Goal: Task Accomplishment & Management: Use online tool/utility

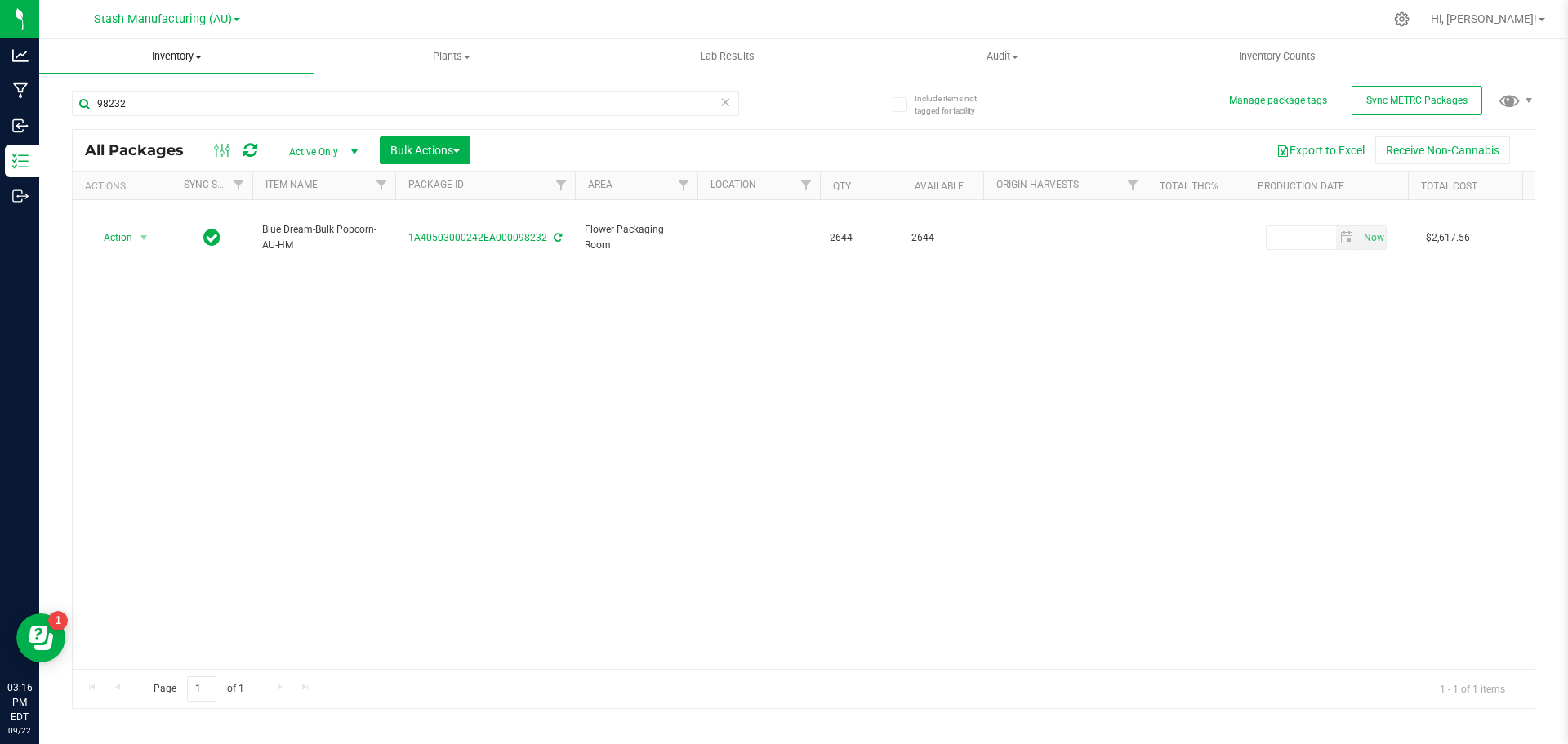
click at [174, 56] on span "Inventory" at bounding box center [176, 56] width 275 height 15
click at [134, 198] on span "From bill of materials" at bounding box center [113, 196] width 148 height 14
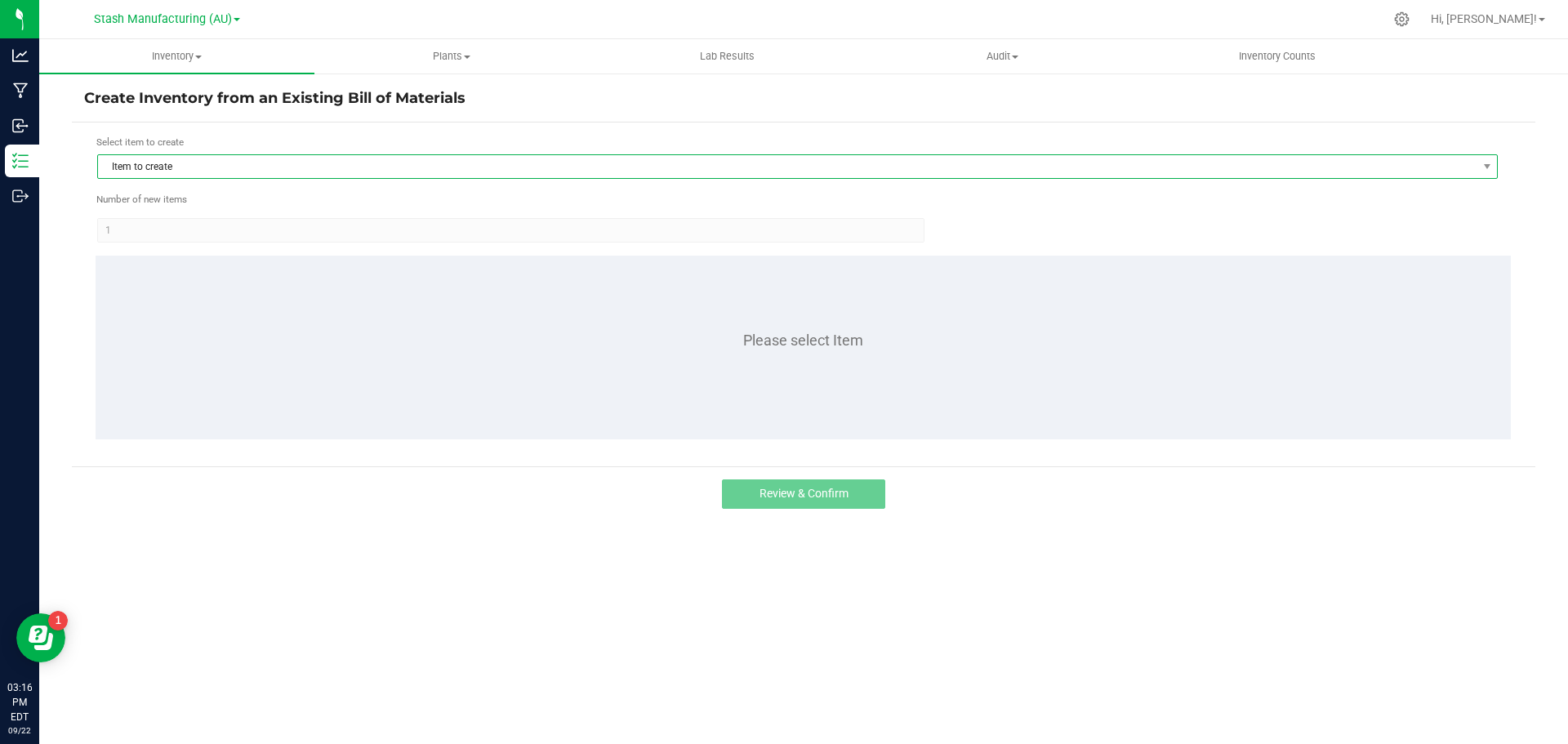
click at [149, 164] on span "Item to create" at bounding box center [787, 166] width 1379 height 23
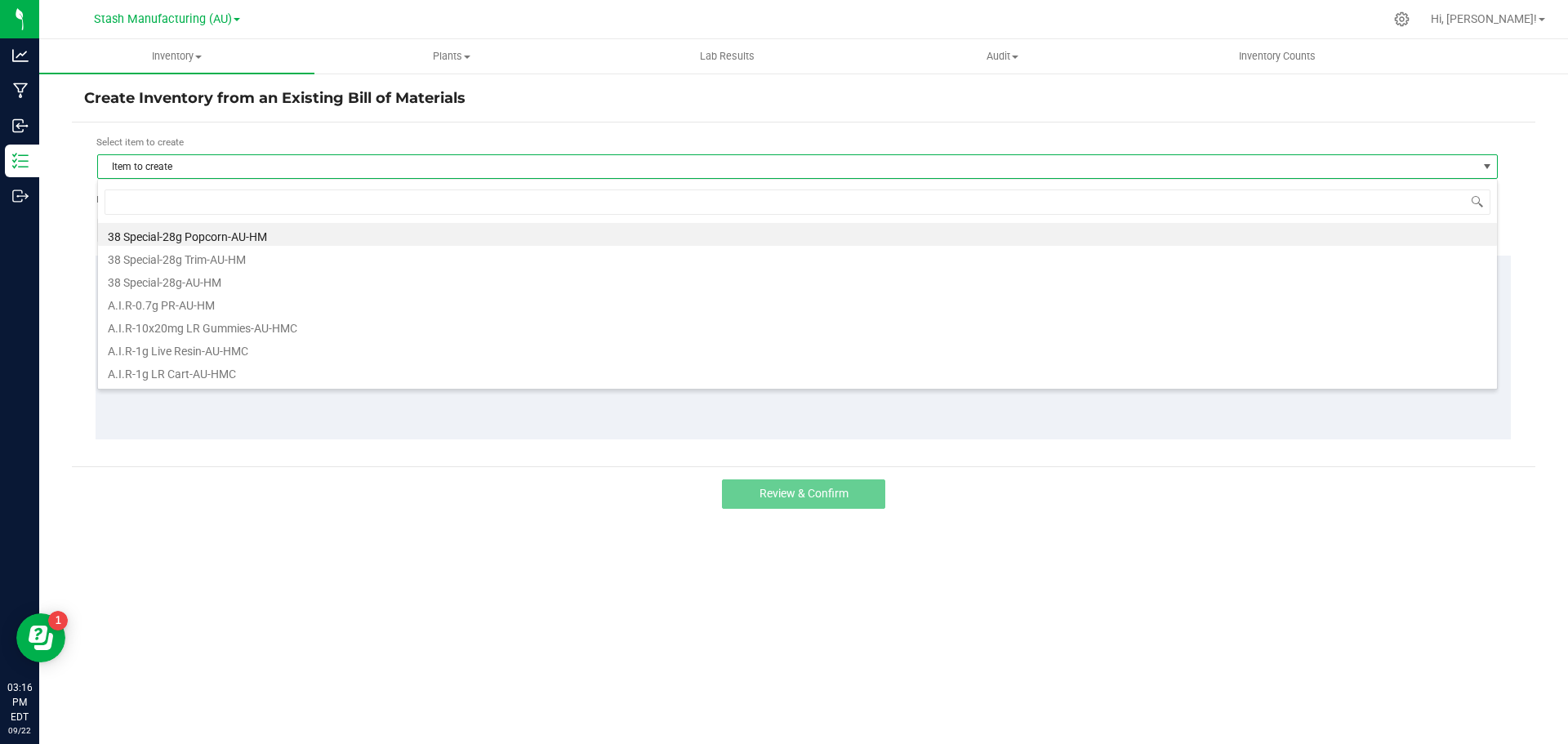
scroll to position [25, 1400]
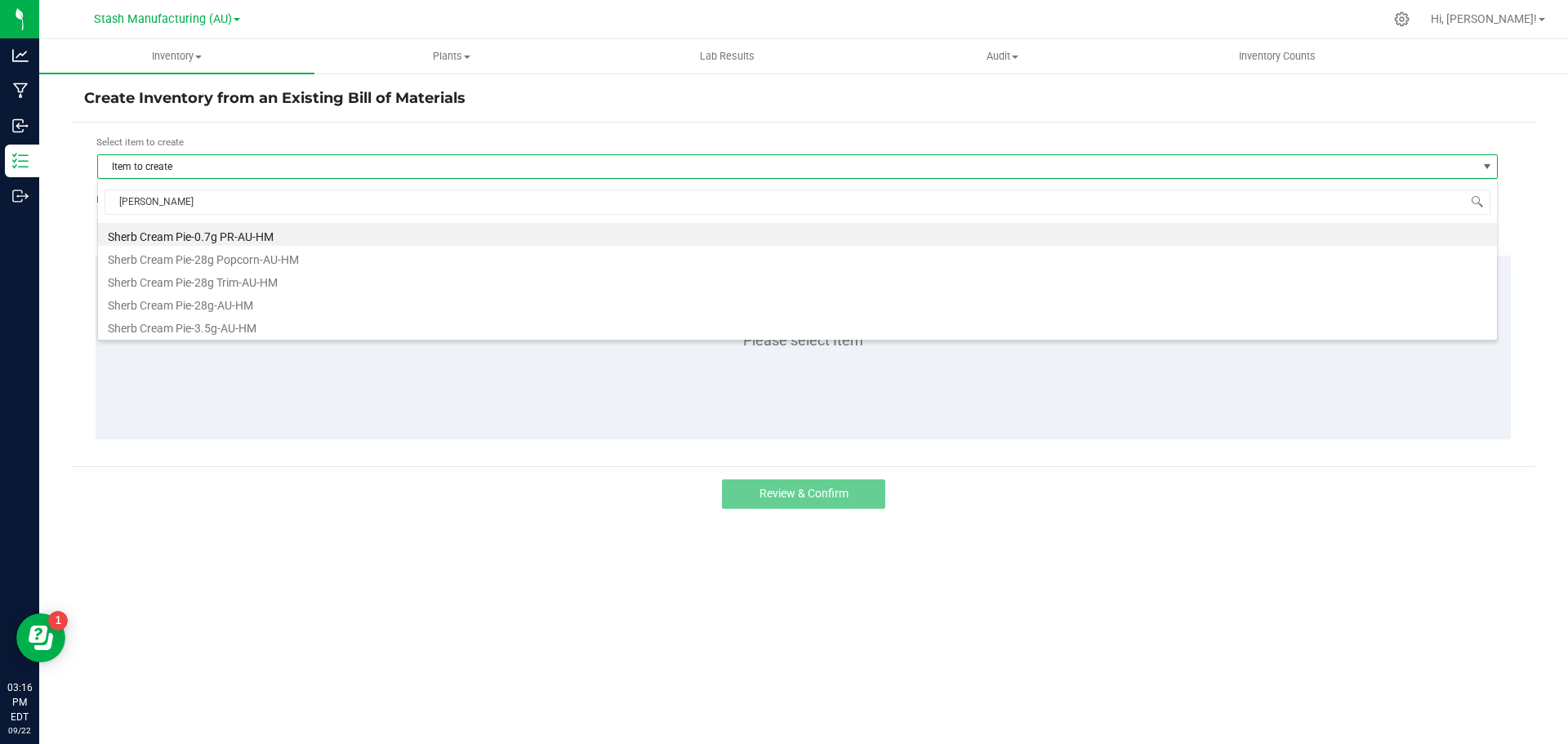
type input "[PERSON_NAME]"
click at [331, 513] on div "Review & Confirm" at bounding box center [803, 493] width 1464 height 55
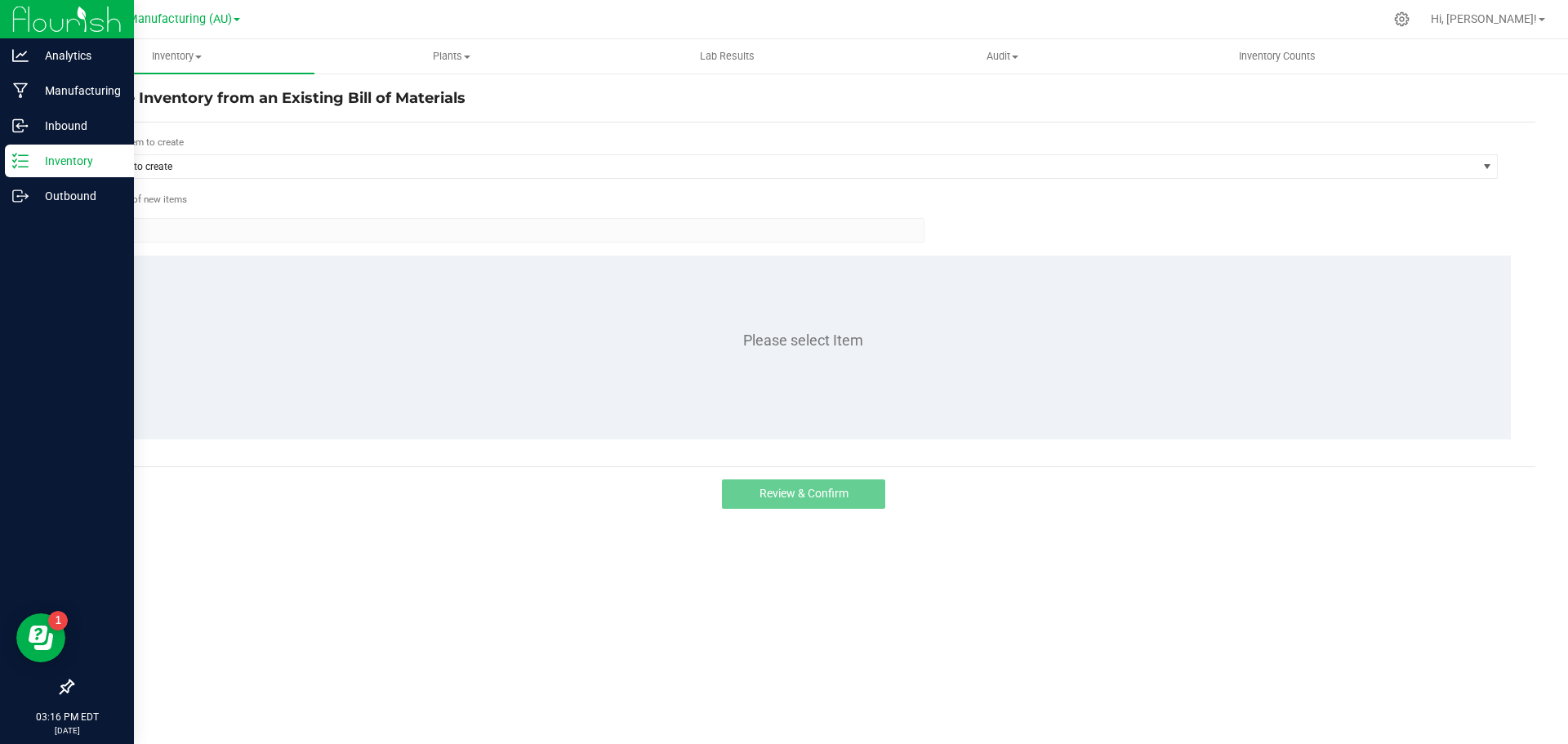
click at [30, 153] on p "Inventory" at bounding box center [77, 160] width 98 height 20
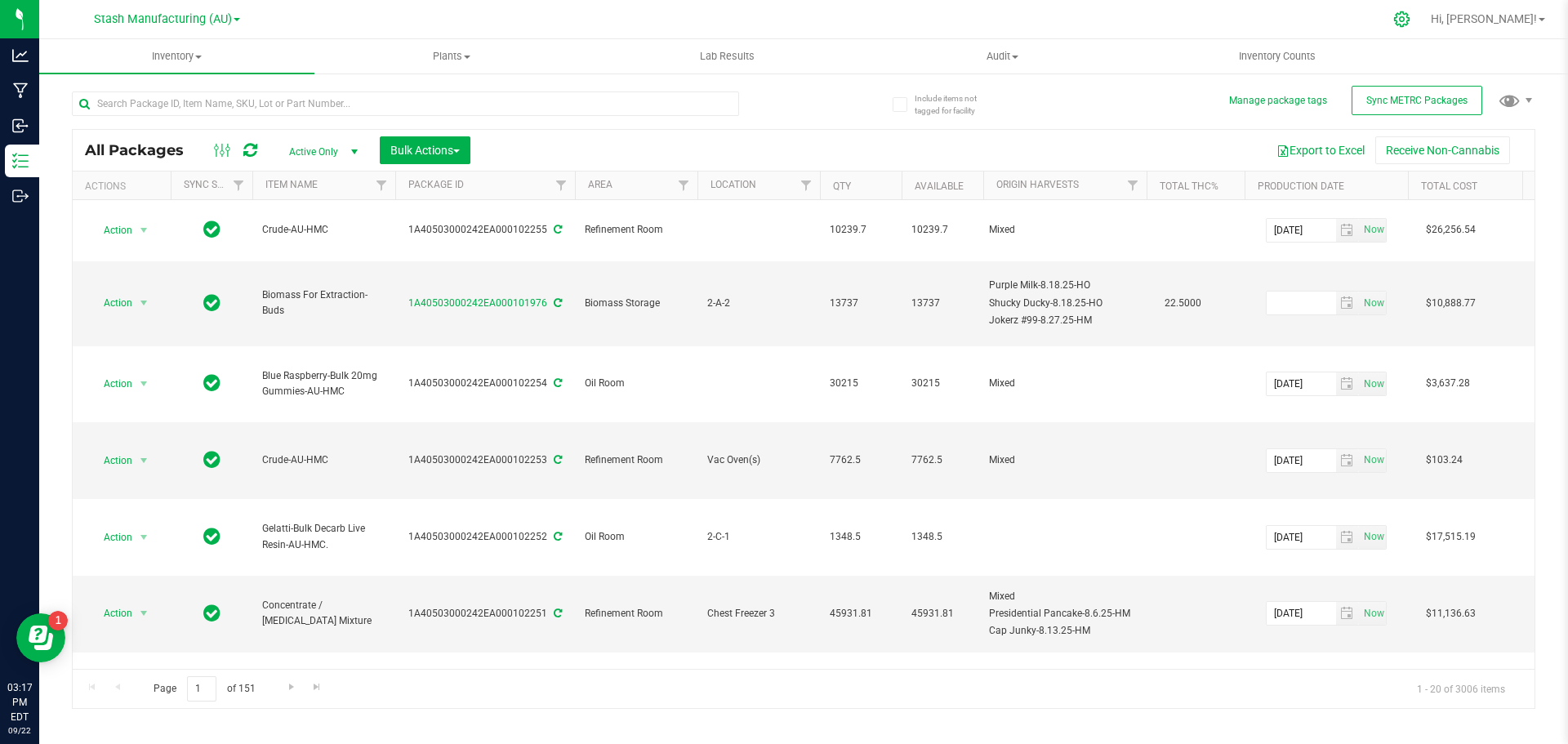
click at [1410, 24] on icon at bounding box center [1402, 19] width 17 height 17
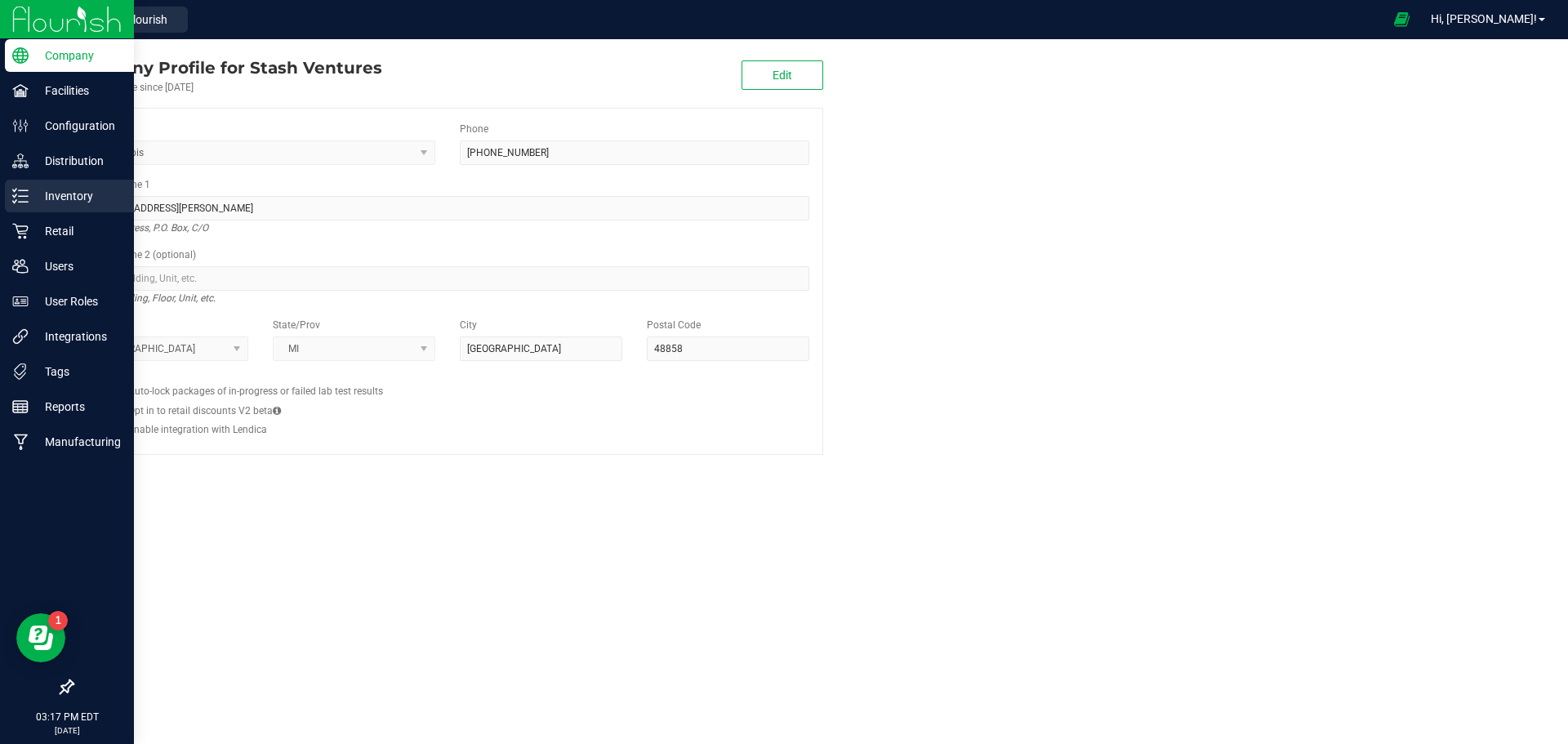
click at [98, 191] on p "Inventory" at bounding box center [77, 195] width 98 height 20
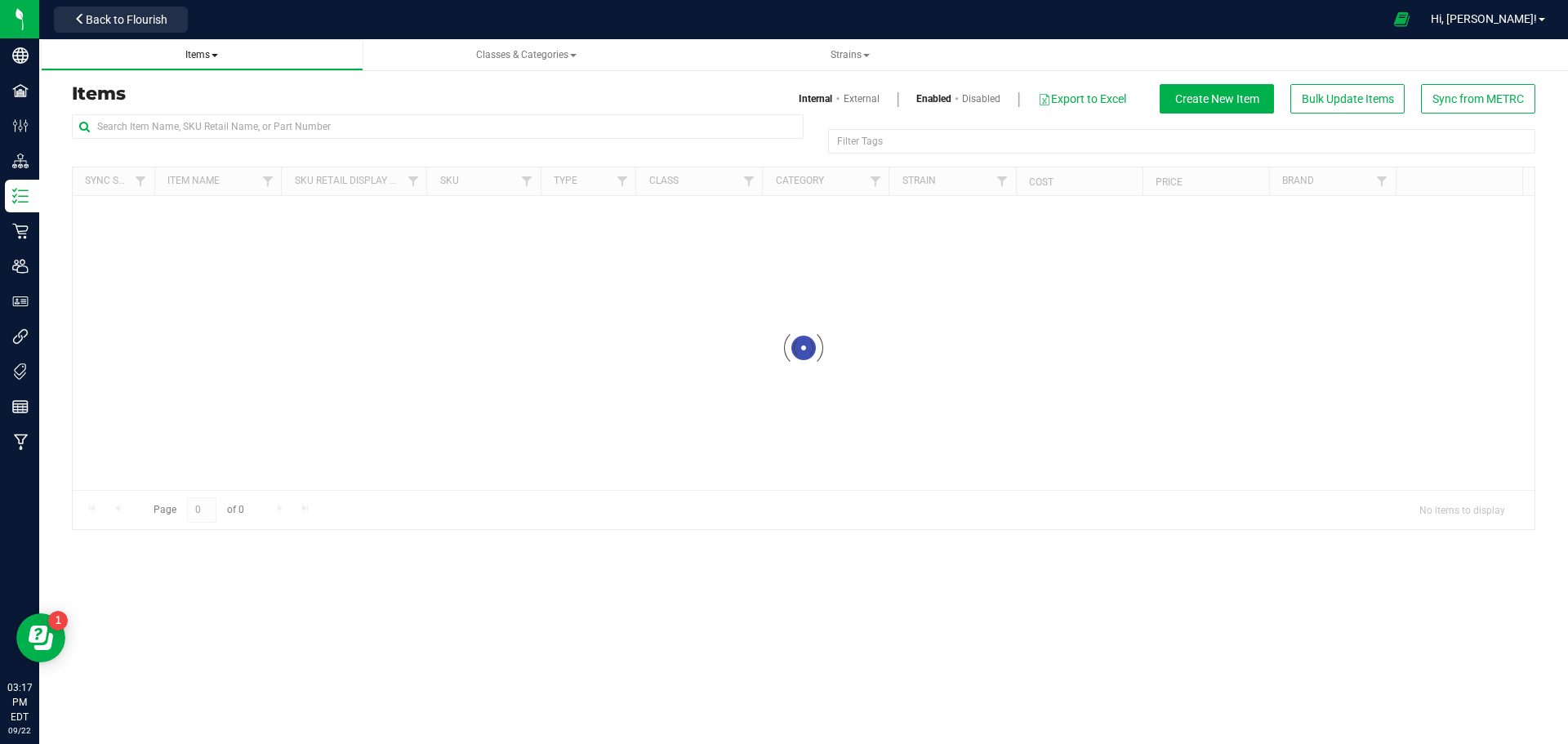
click at [203, 57] on span "Items" at bounding box center [201, 54] width 33 height 11
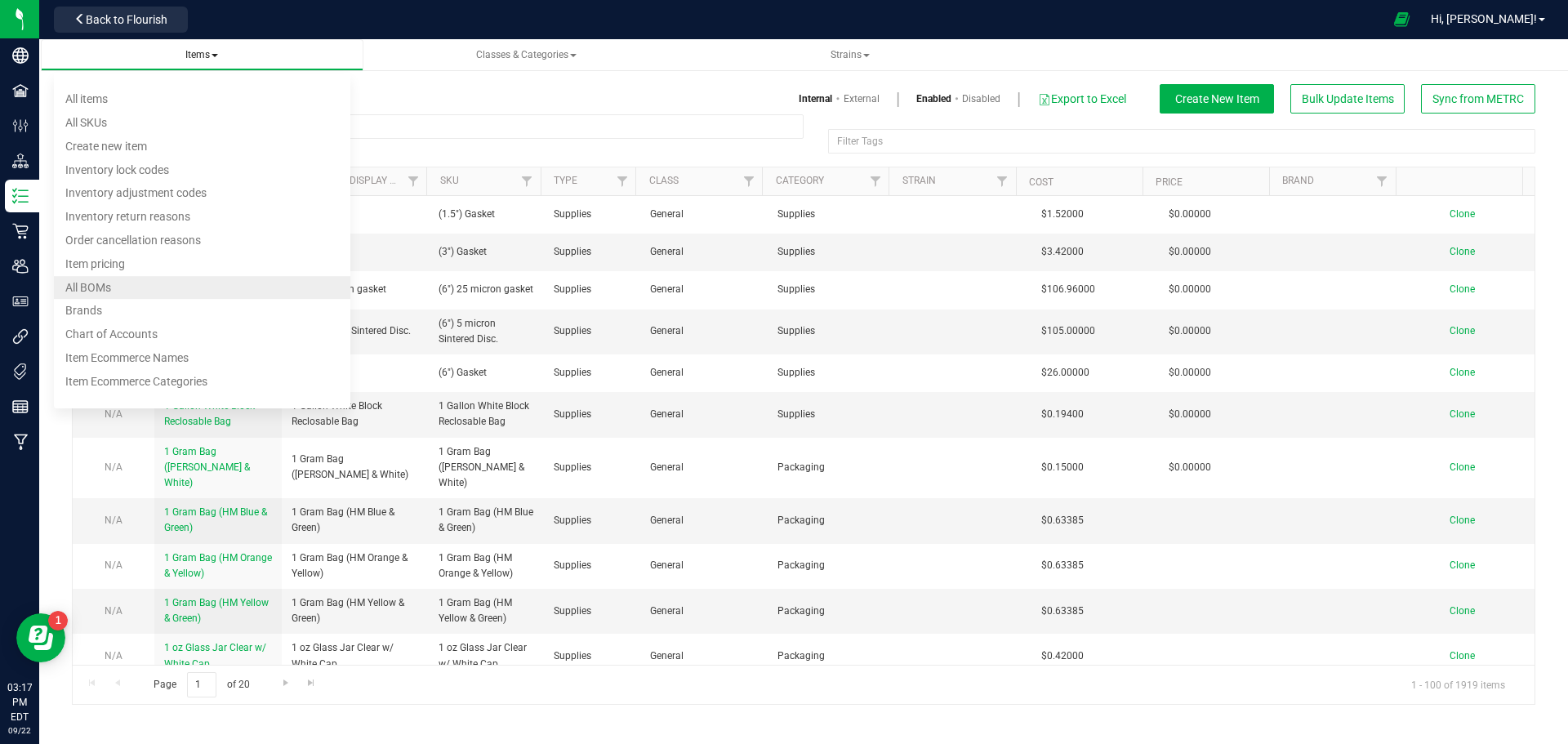
click at [84, 285] on span "All BOMs" at bounding box center [87, 287] width 45 height 13
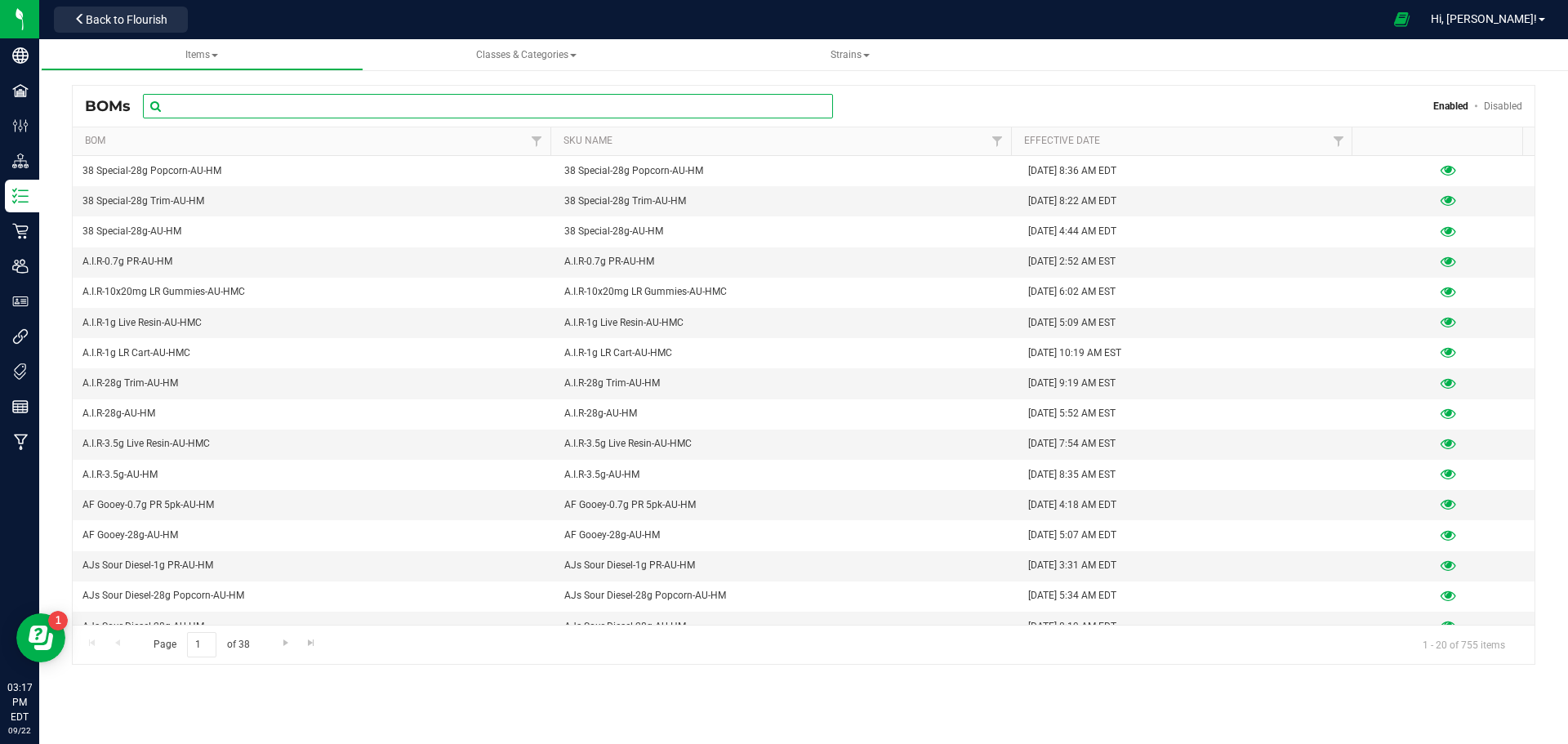
click at [192, 104] on input "text" at bounding box center [488, 106] width 690 height 25
type input "scottis"
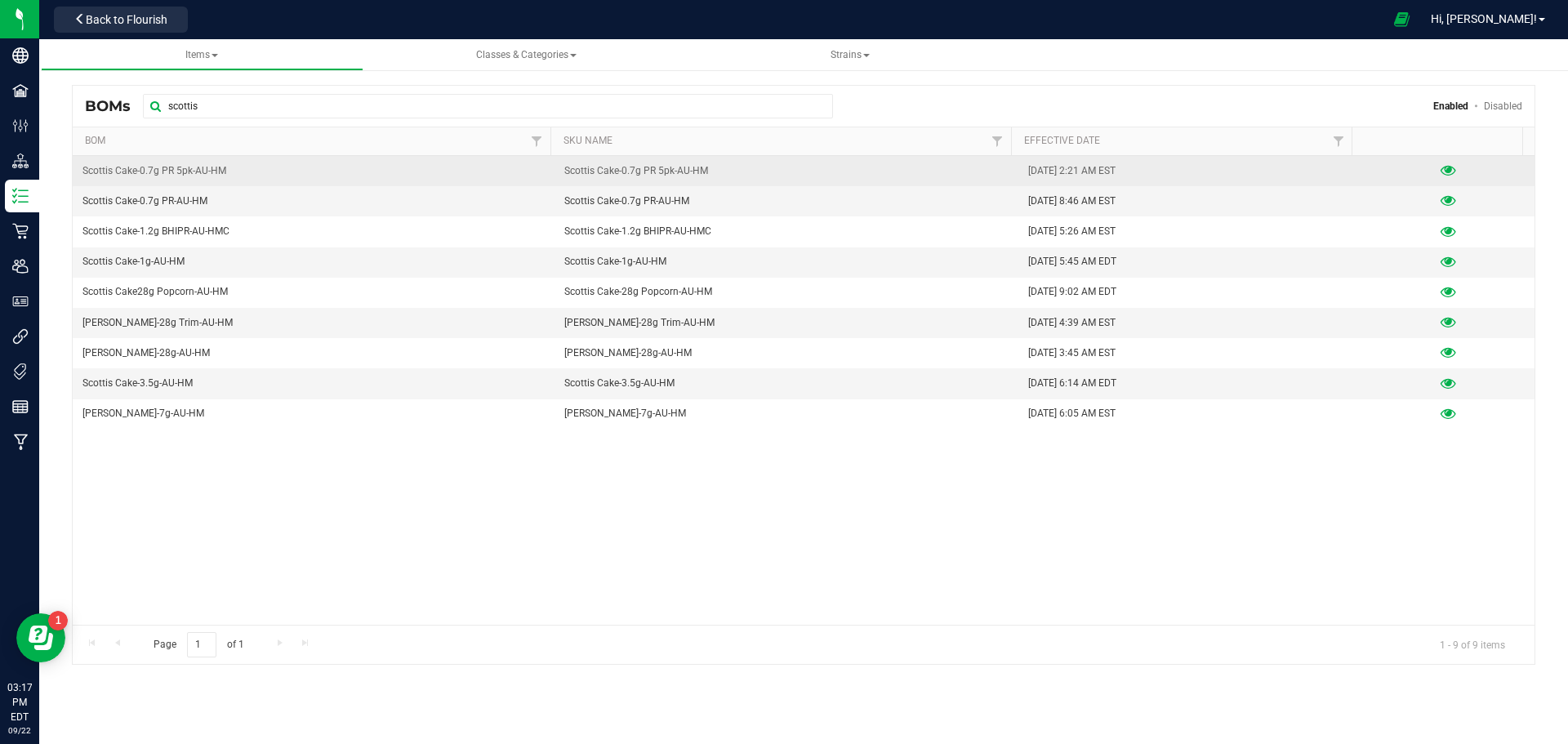
click at [1440, 168] on icon at bounding box center [1448, 170] width 15 height 11
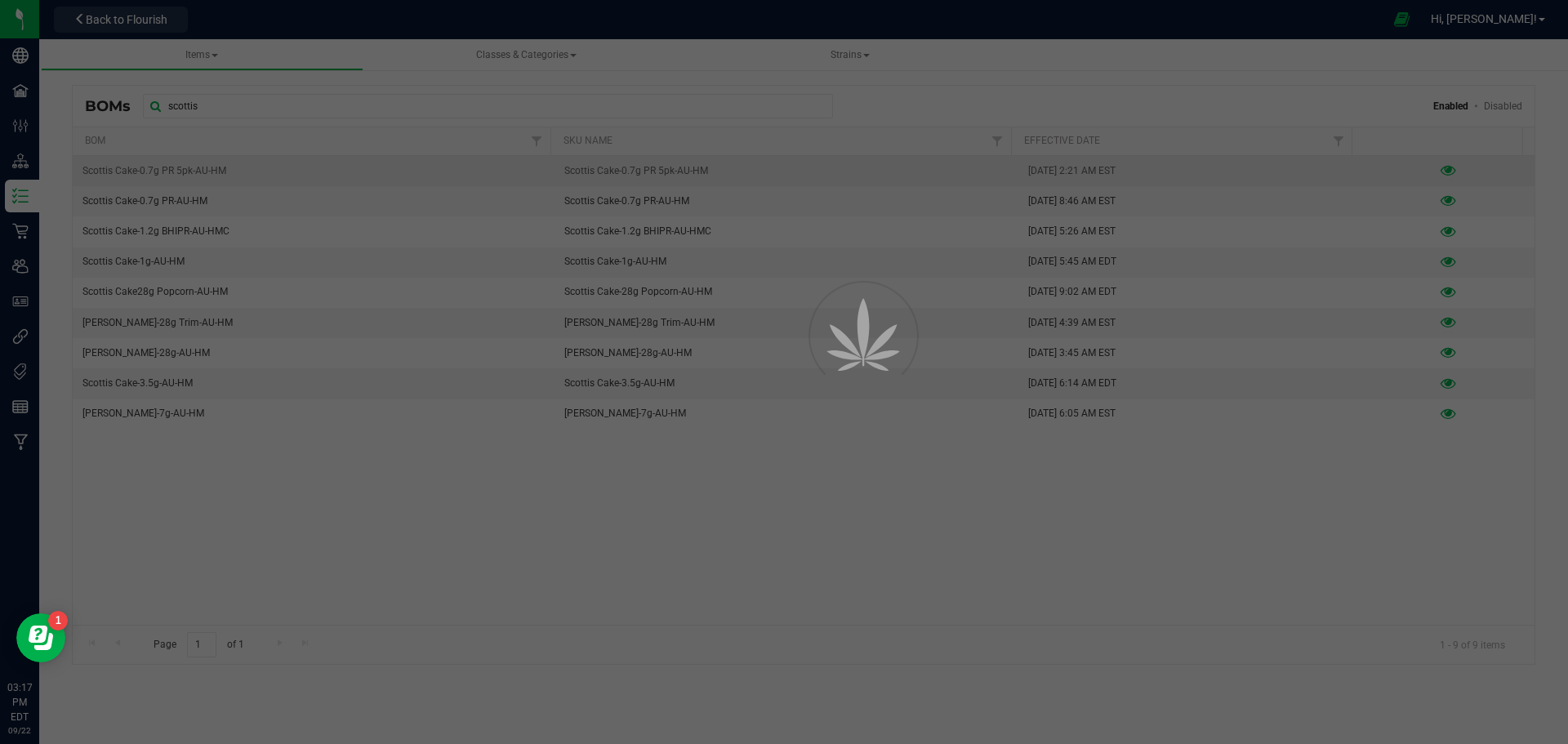
select select "348"
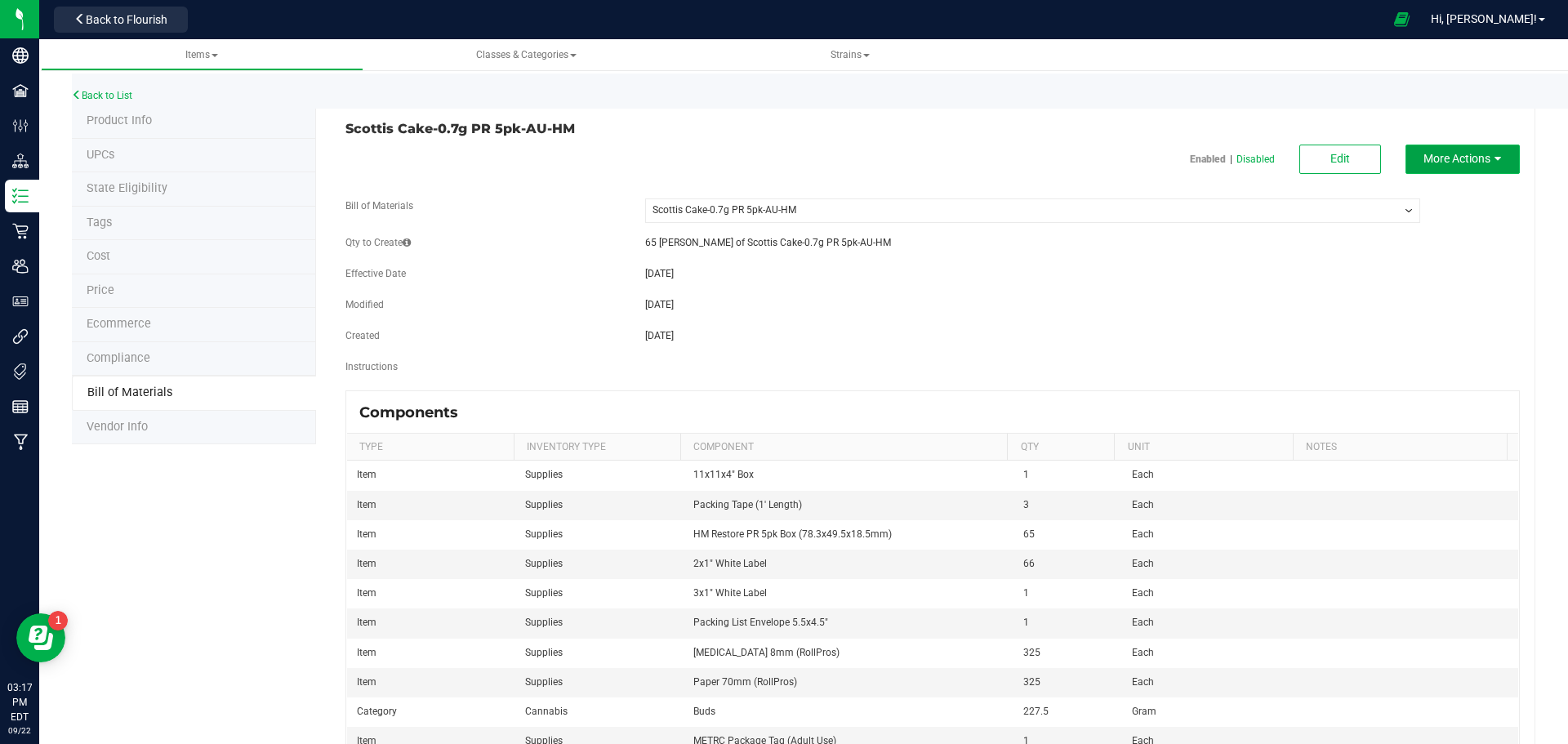
click at [1458, 164] on span "More Actions" at bounding box center [1457, 158] width 67 height 13
click at [1440, 251] on span "Clone this BOM" at bounding box center [1453, 245] width 67 height 11
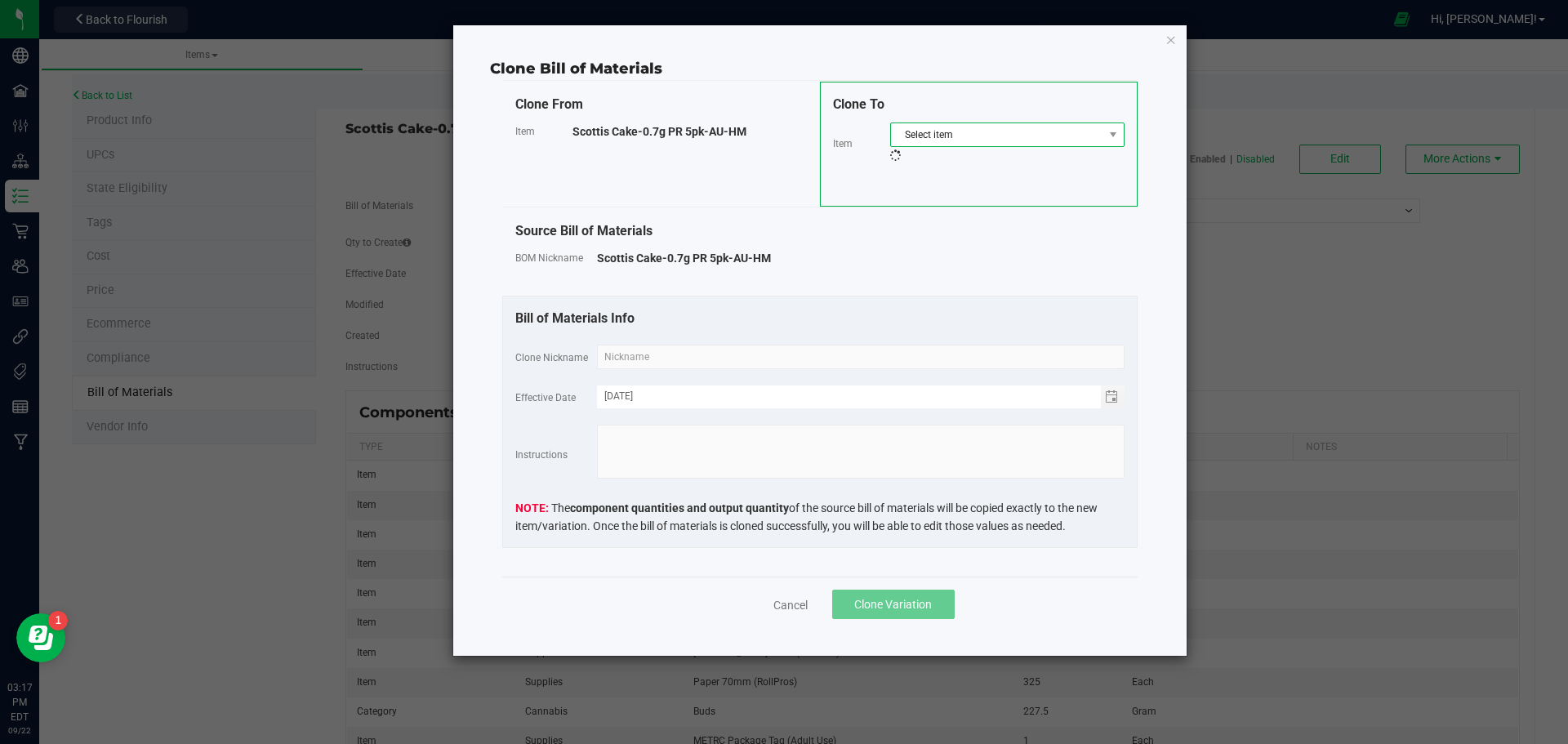
click at [1025, 132] on span "Select item" at bounding box center [997, 134] width 212 height 23
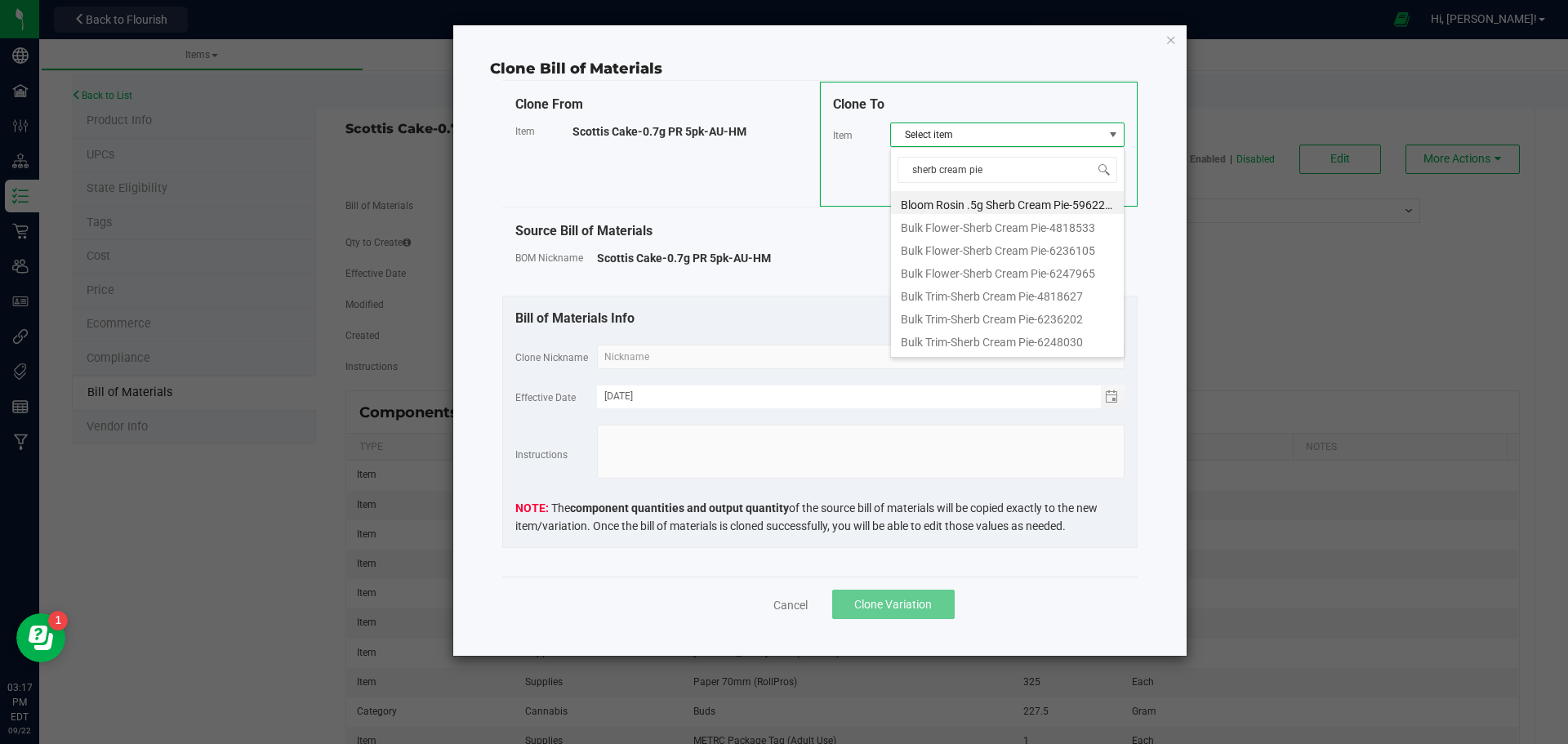
type input "sherb cream pie"
click at [968, 44] on div "Clone Bill of Materials Clone From Item Scottis Cake-0.7g PR 5pk-AU-HM Clone To…" at bounding box center [820, 341] width 733 height 630
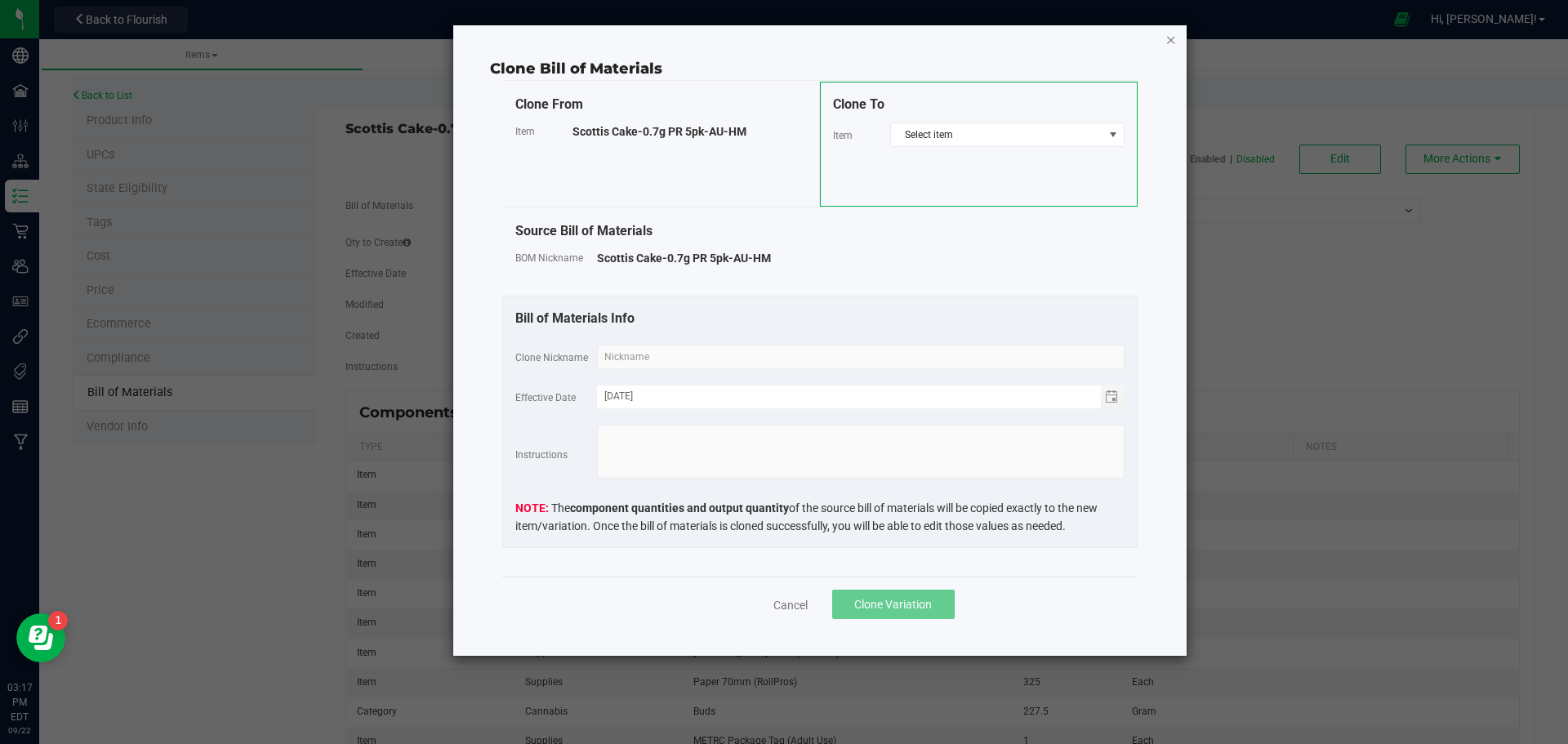
click at [1167, 37] on icon "button" at bounding box center [1171, 39] width 11 height 20
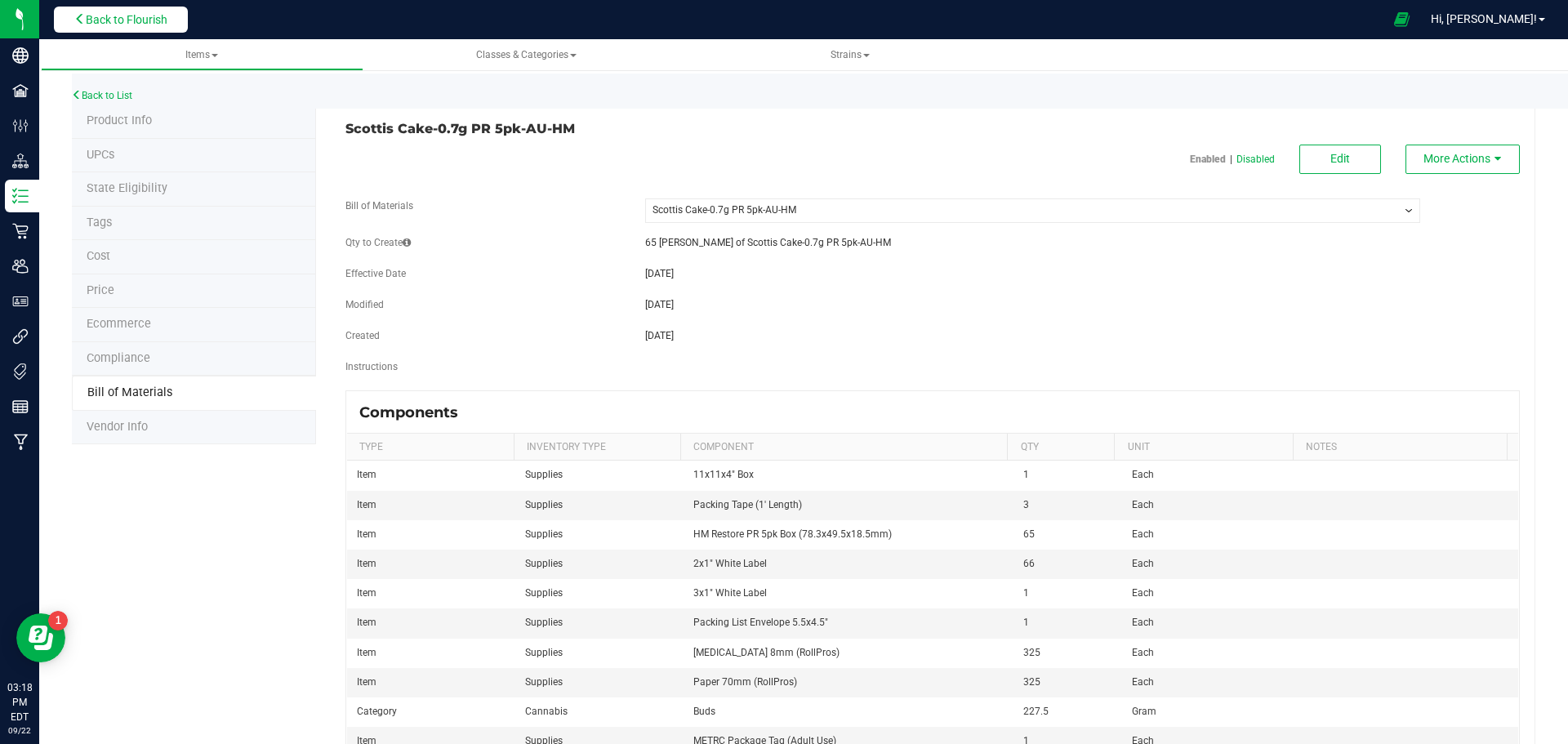
click at [128, 23] on span "Back to Flourish" at bounding box center [126, 19] width 81 height 13
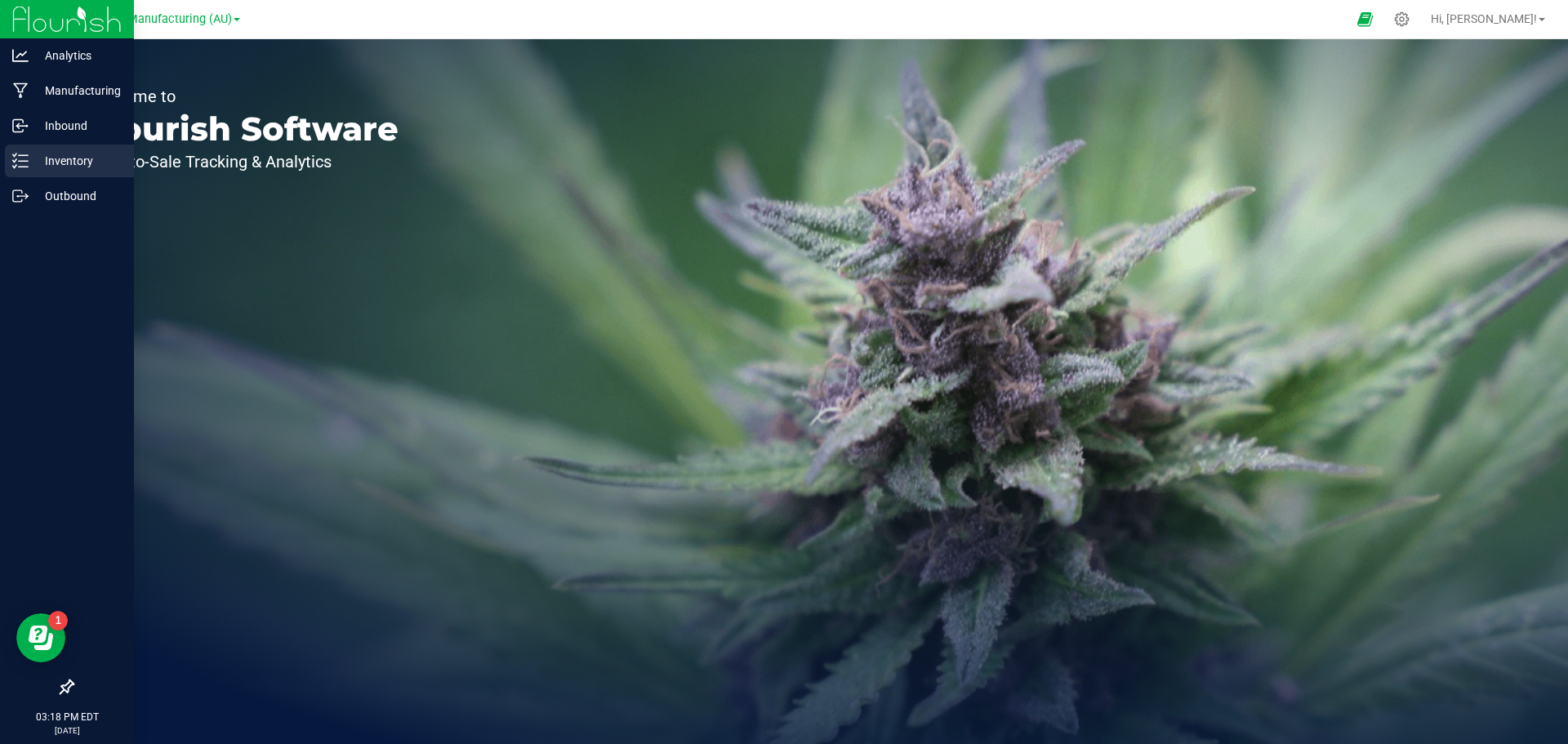
click at [27, 163] on icon at bounding box center [20, 160] width 16 height 16
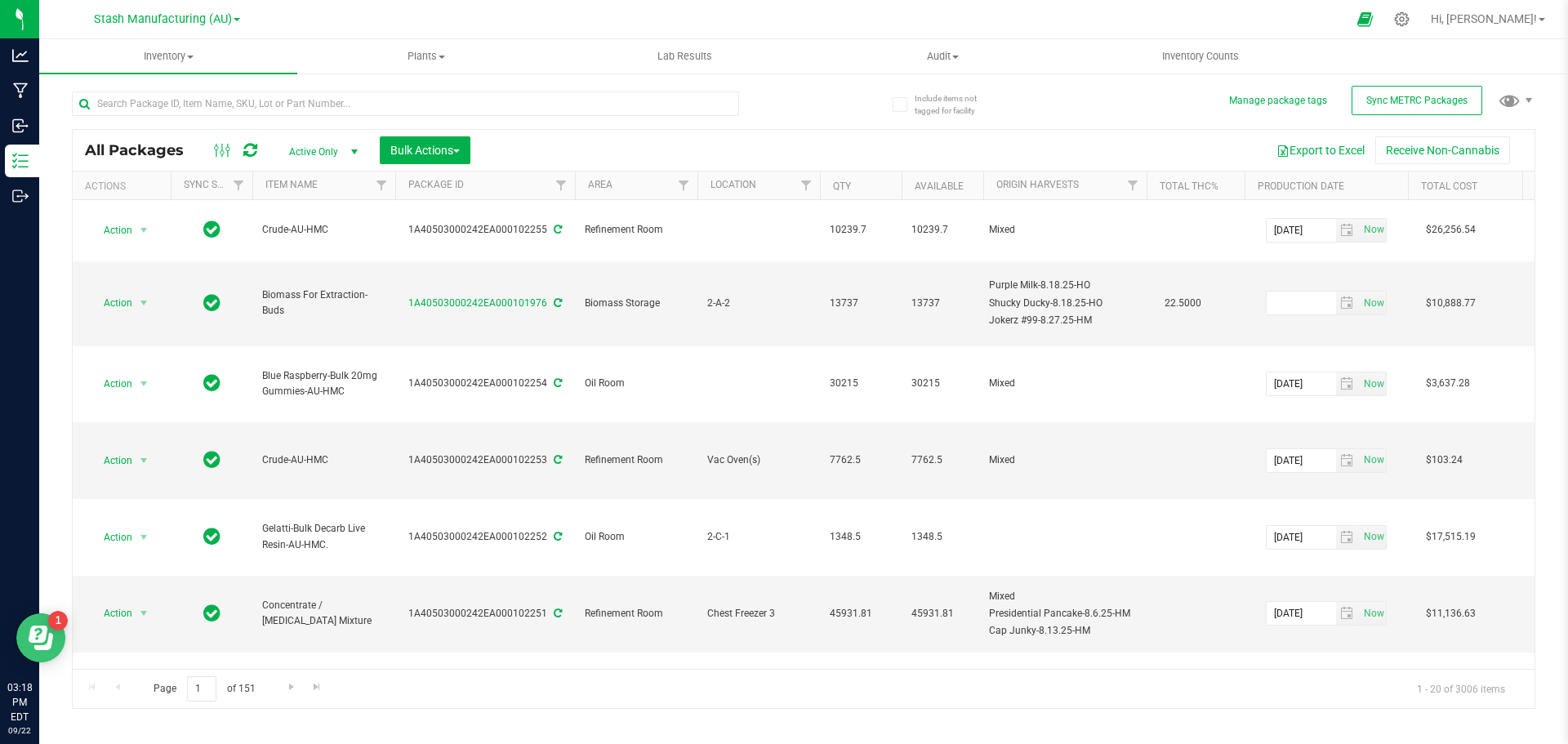
click at [54, 636] on button "Open Resource Center" at bounding box center [40, 637] width 49 height 49
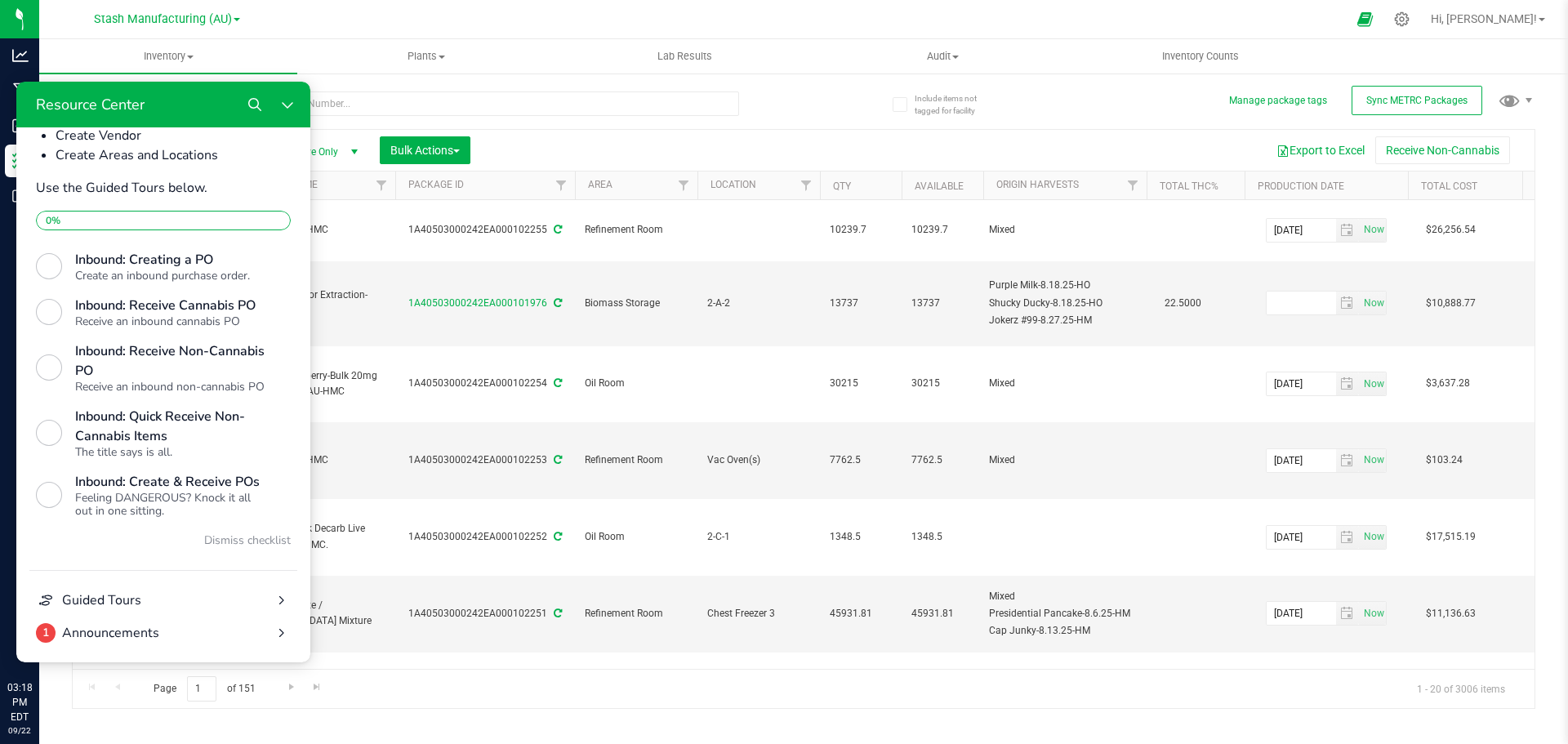
scroll to position [610, 0]
click at [290, 107] on icon "Close Resource Center" at bounding box center [287, 104] width 13 height 13
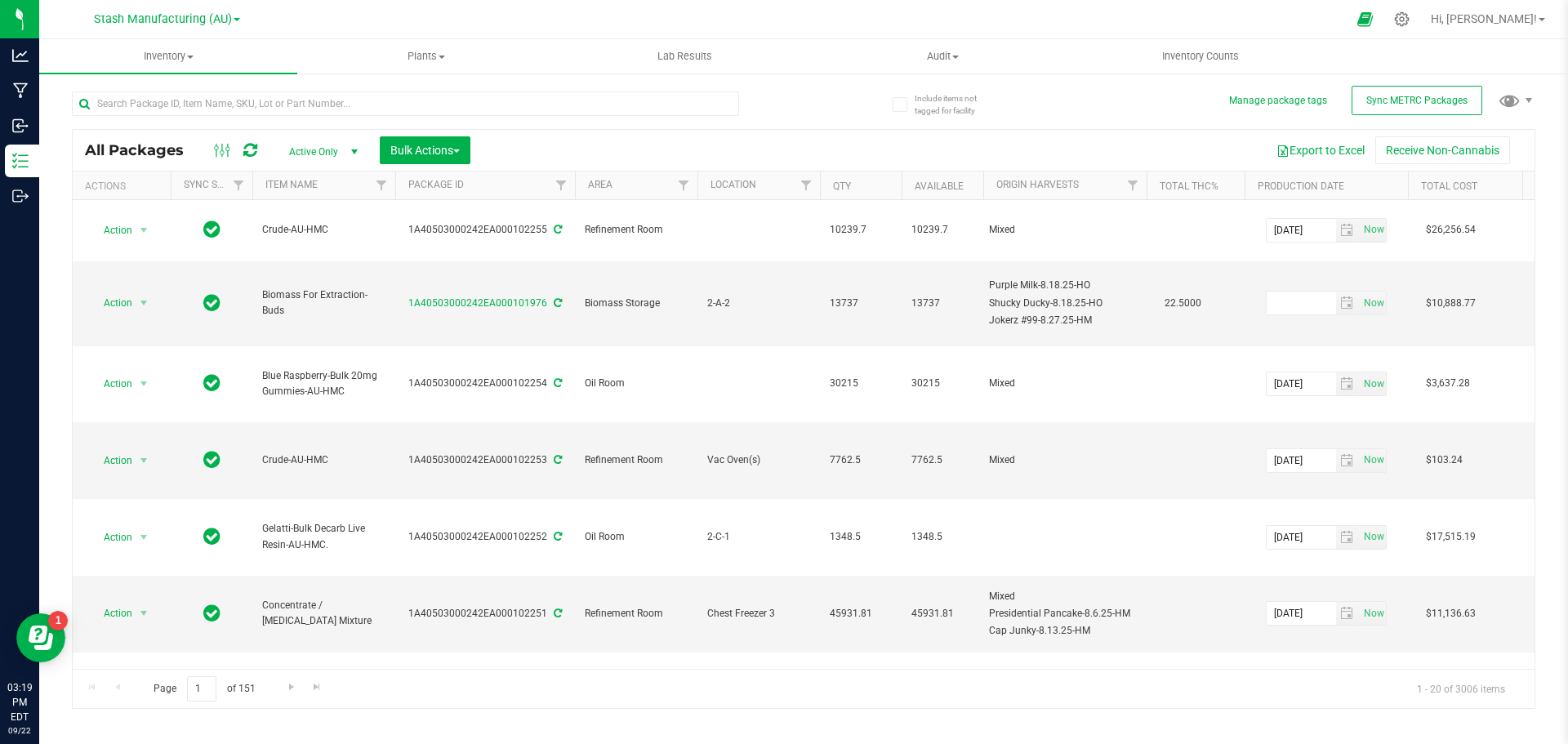
scroll to position [0, 0]
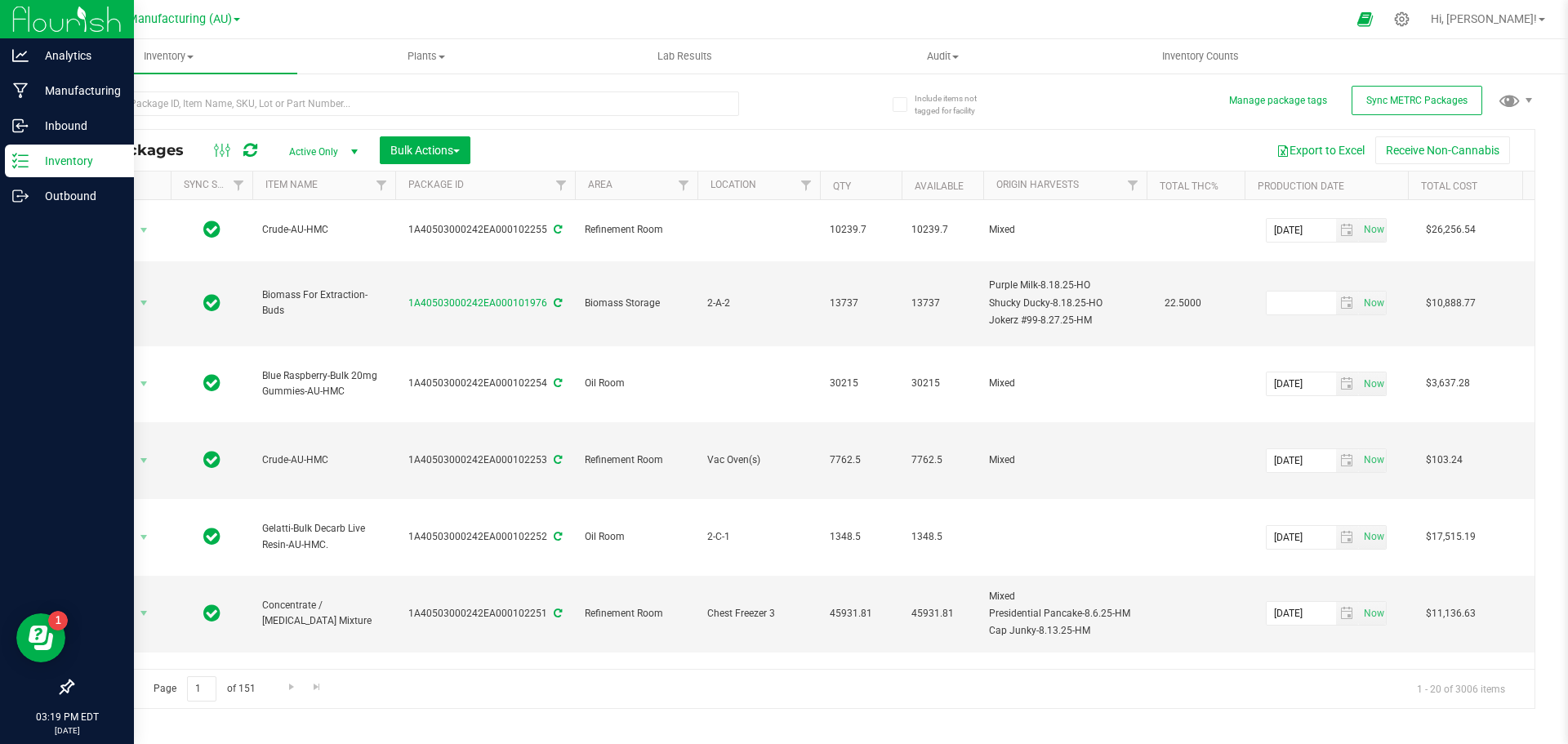
click at [40, 162] on p "Inventory" at bounding box center [77, 160] width 98 height 20
